Goal: Task Accomplishment & Management: Use online tool/utility

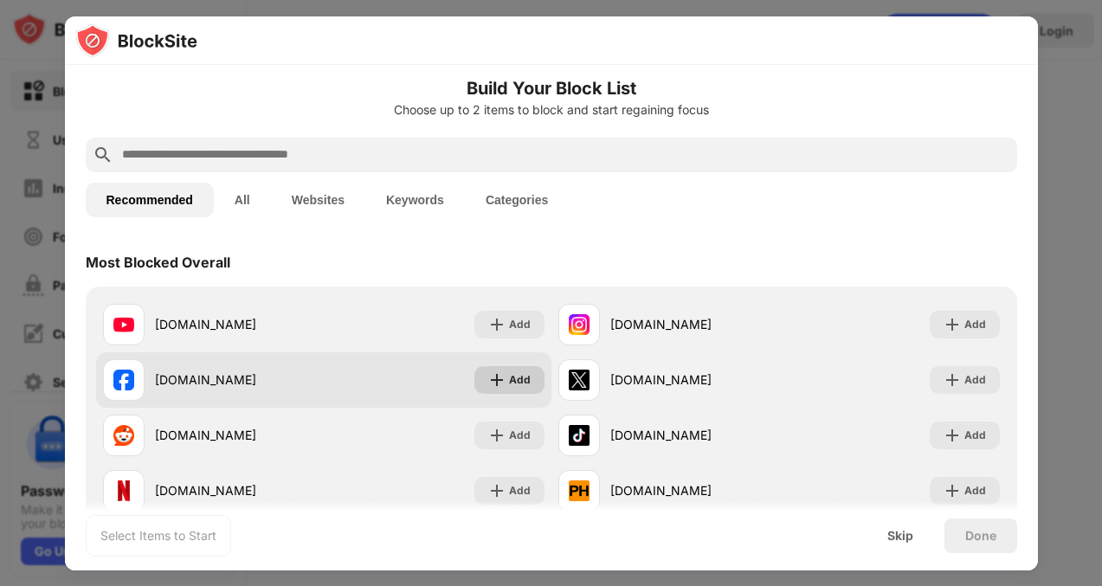
scroll to position [15, 0]
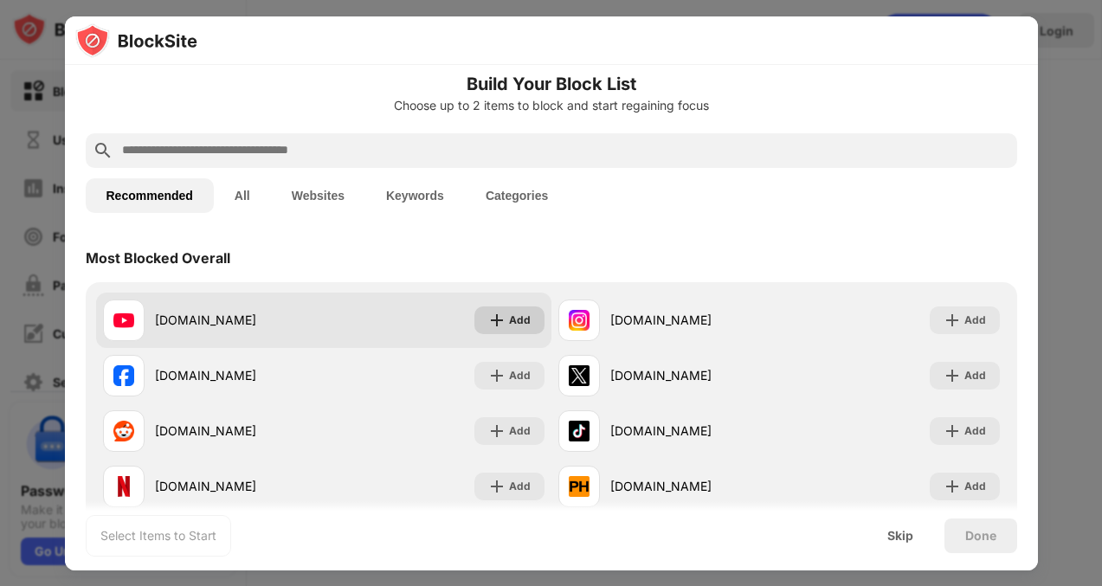
click at [522, 325] on div "Add" at bounding box center [520, 320] width 22 height 17
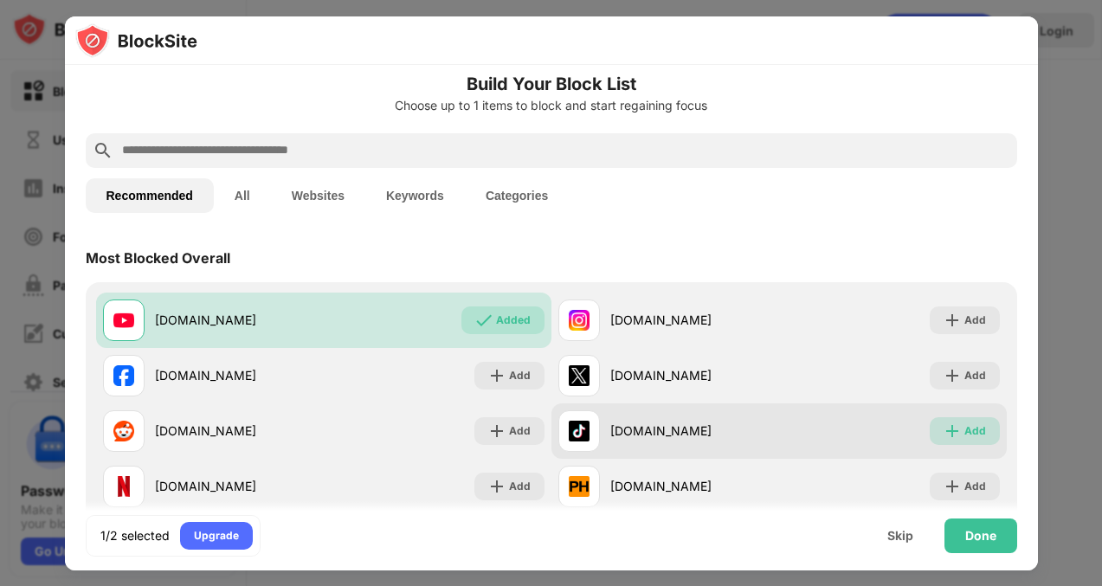
click at [959, 430] on img at bounding box center [952, 431] width 17 height 17
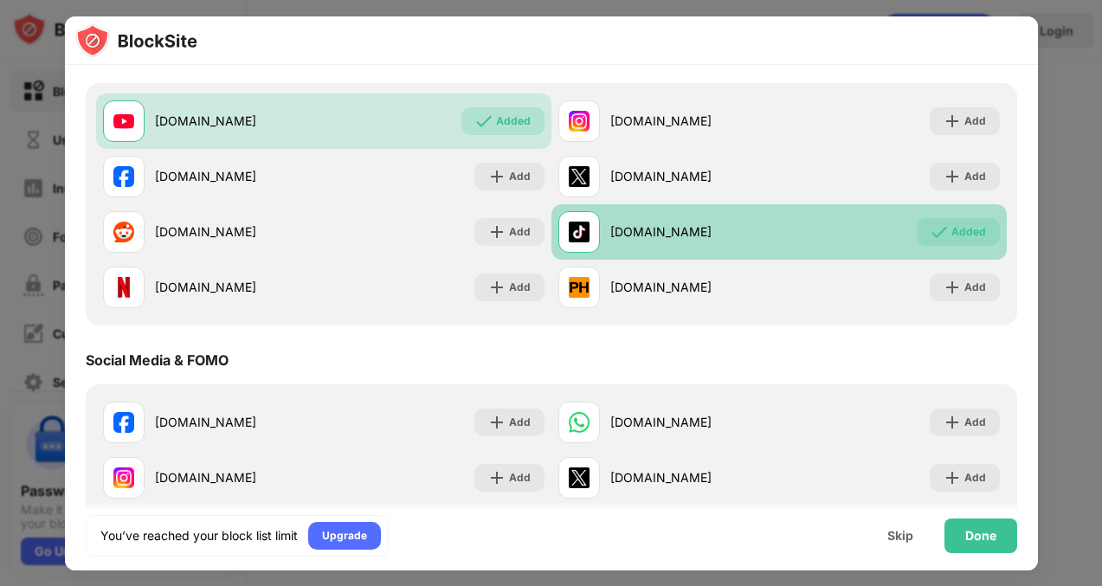
scroll to position [221, 0]
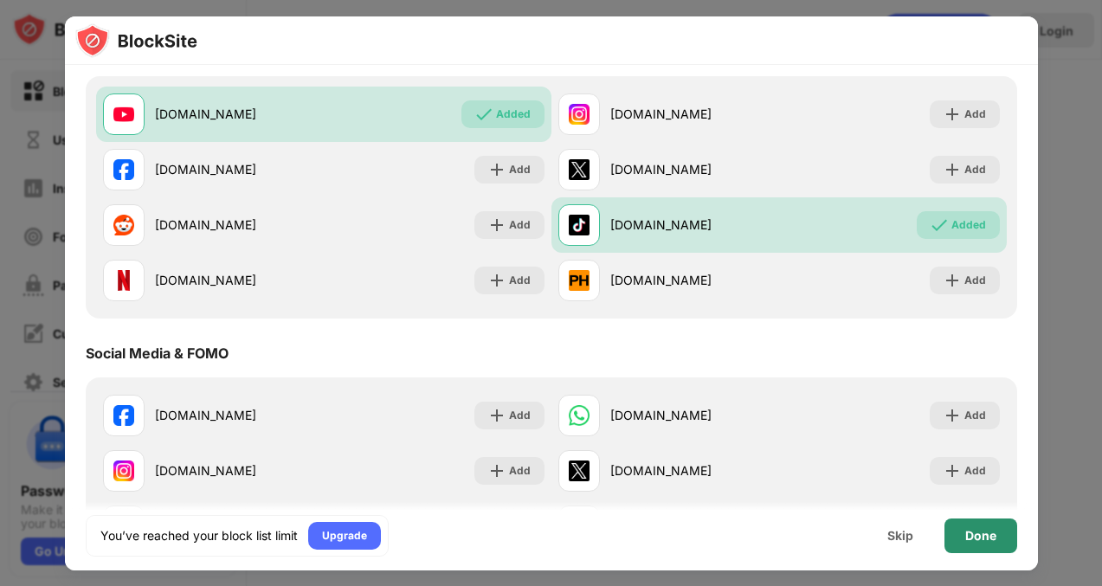
click at [987, 542] on div "Done" at bounding box center [981, 536] width 73 height 35
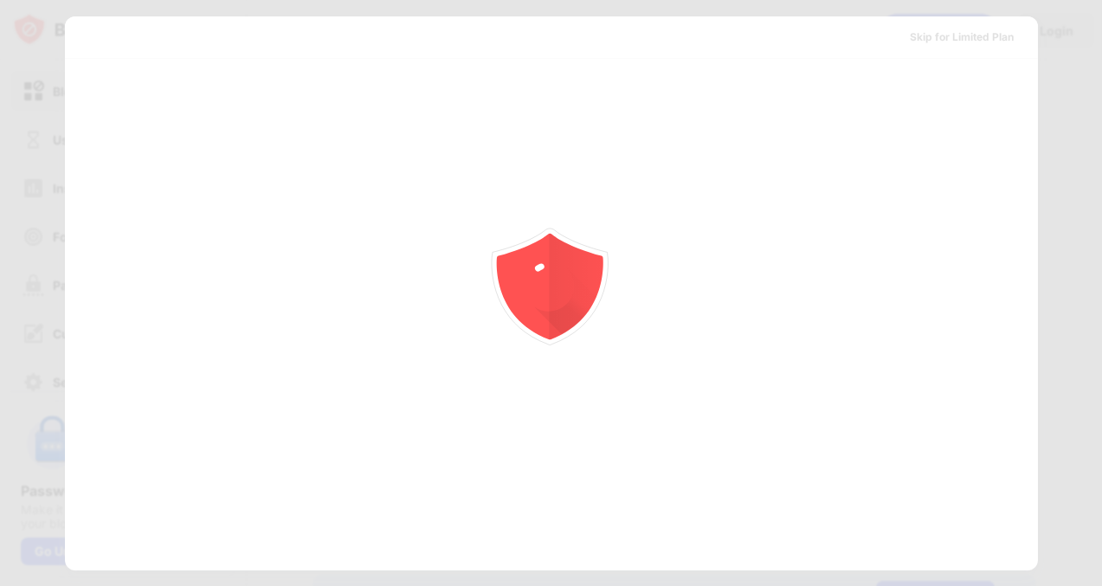
scroll to position [0, 0]
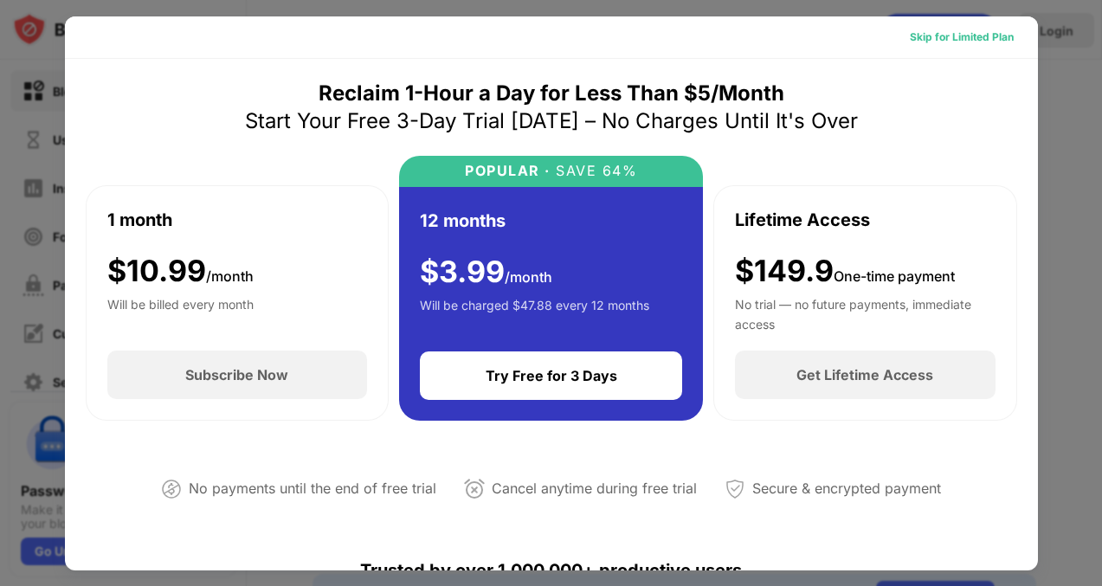
click at [938, 36] on div "Skip for Limited Plan" at bounding box center [962, 37] width 104 height 17
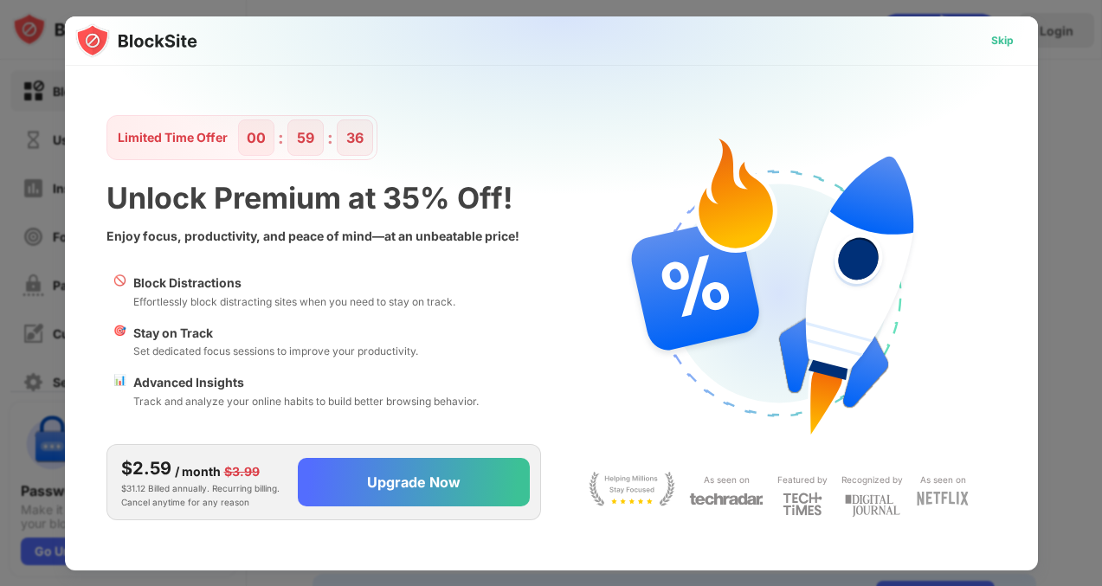
click at [1004, 29] on div "Skip" at bounding box center [1003, 41] width 50 height 28
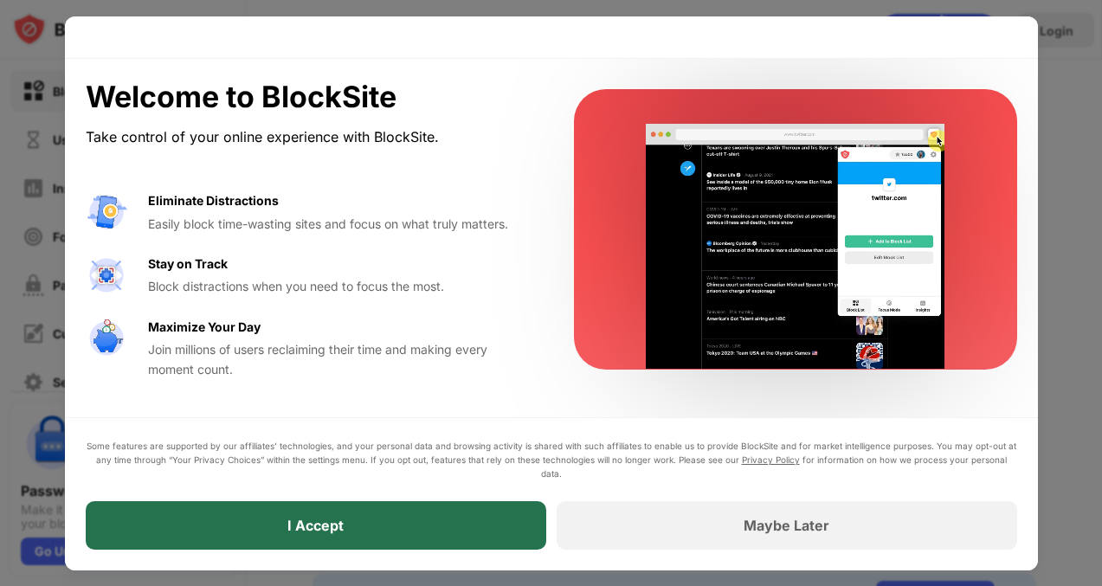
click at [443, 527] on div "I Accept" at bounding box center [316, 525] width 461 height 48
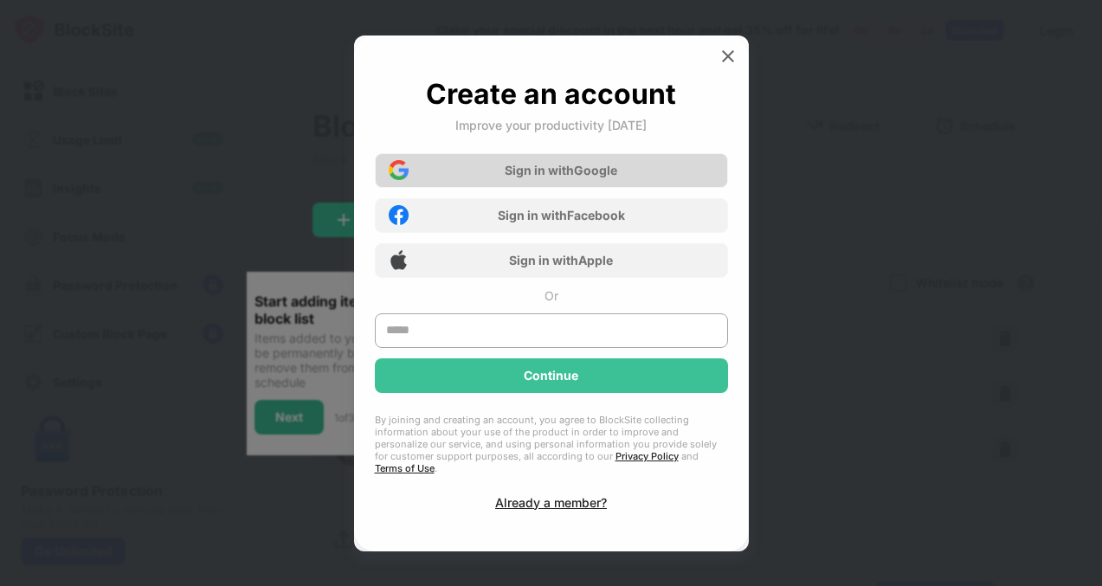
click at [601, 177] on div "Sign in with Google" at bounding box center [561, 170] width 113 height 15
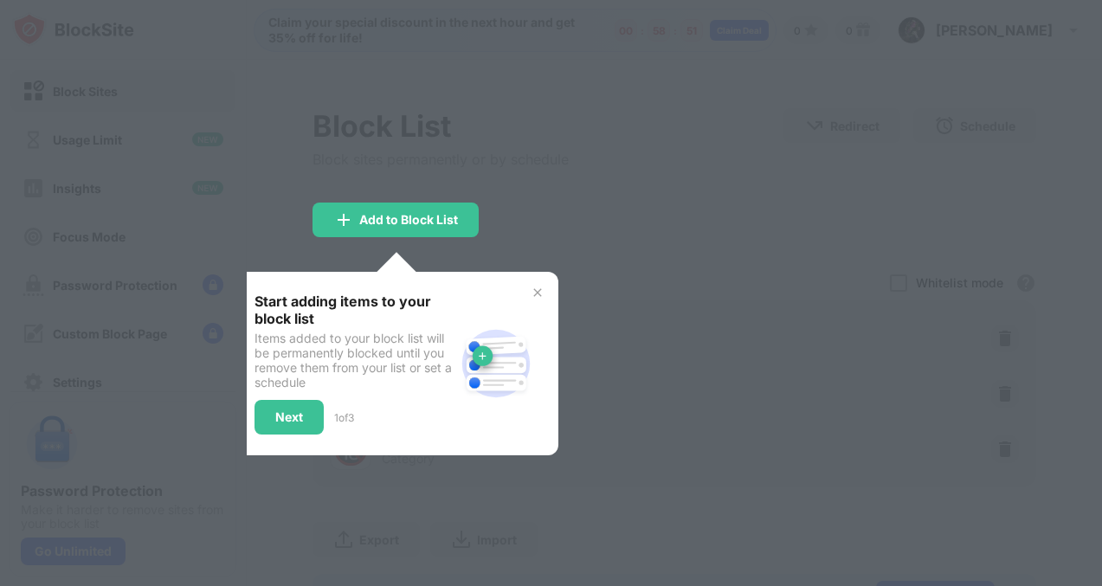
click at [520, 243] on div at bounding box center [551, 293] width 1102 height 586
click at [423, 216] on div "Add to Block List" at bounding box center [408, 220] width 99 height 14
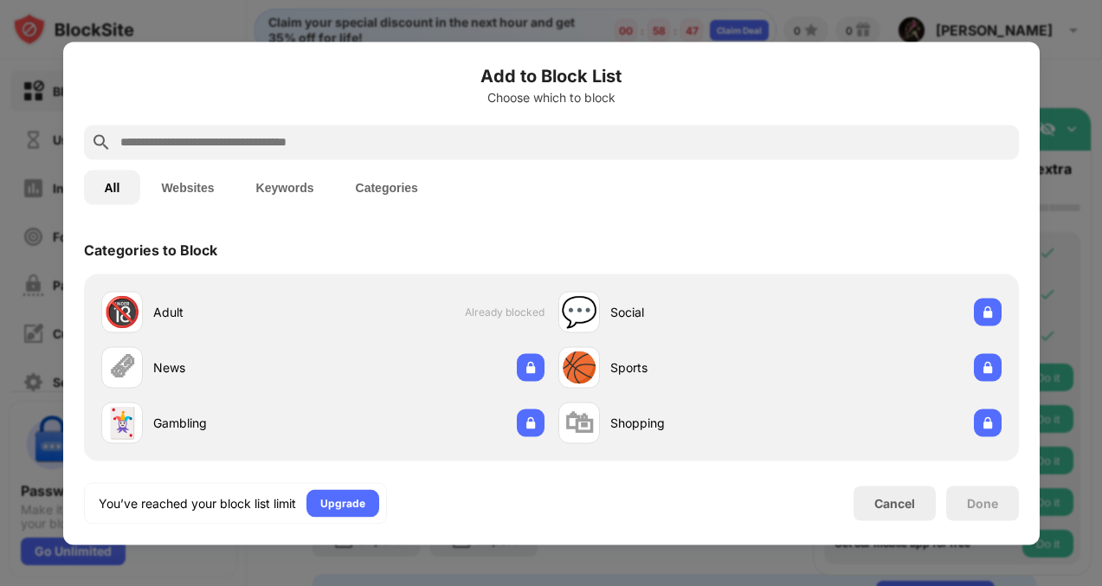
click at [199, 191] on button "Websites" at bounding box center [187, 187] width 94 height 35
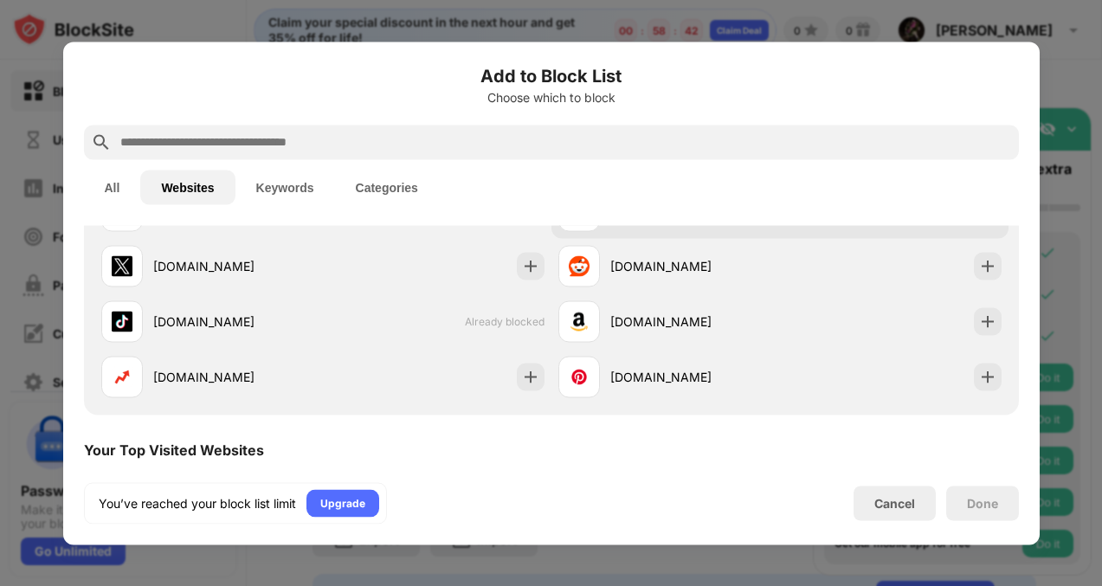
scroll to position [163, 0]
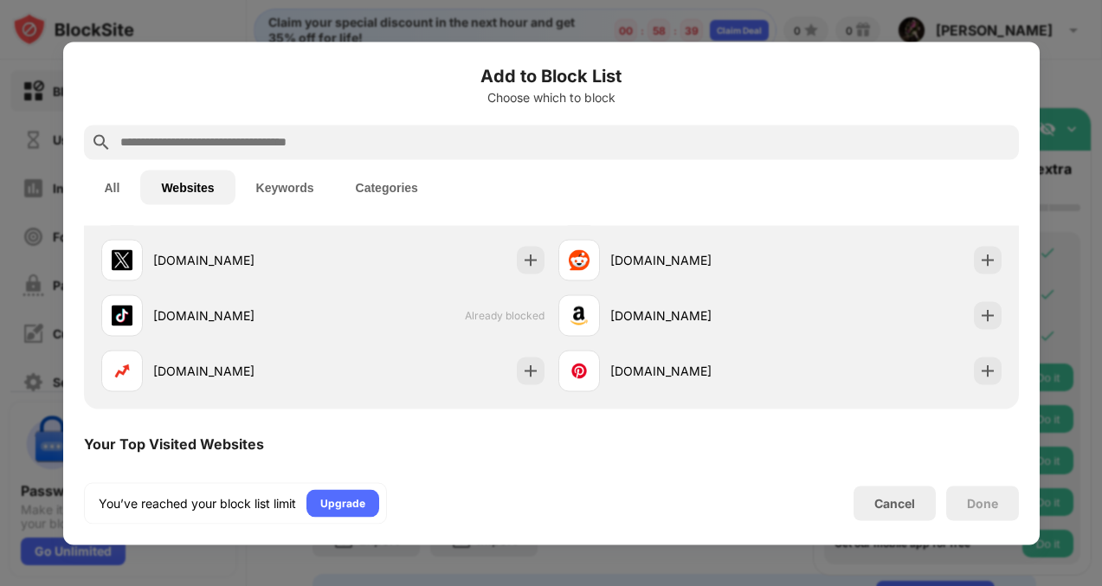
click at [1086, 271] on div at bounding box center [551, 293] width 1102 height 586
